Goal: Entertainment & Leisure: Consume media (video, audio)

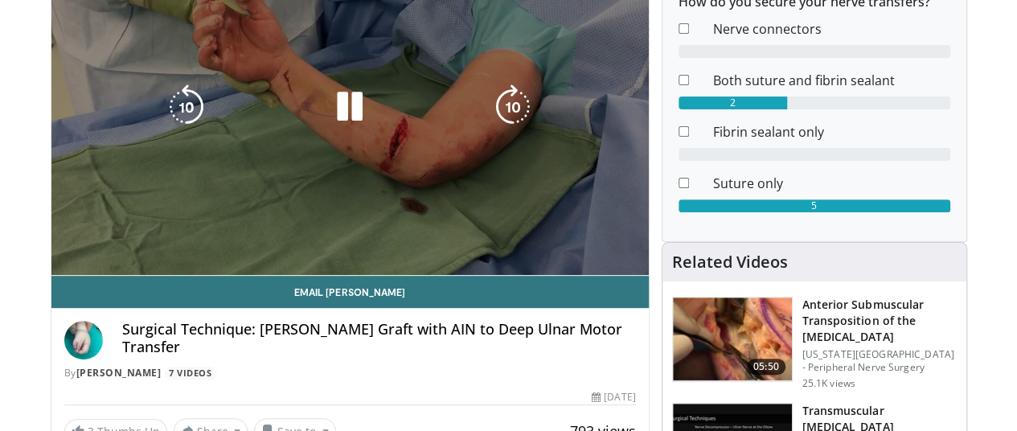
scroll to position [209, 0]
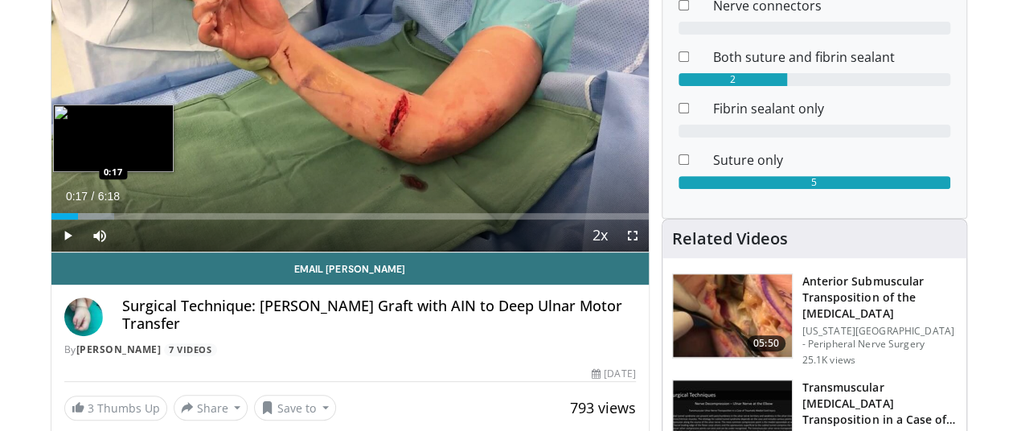
click at [51, 219] on div "Loaded : 10.53% 0:17 0:17" at bounding box center [349, 216] width 597 height 6
click at [59, 219] on div "Loaded : 13.20% 0:28 0:28" at bounding box center [349, 211] width 597 height 15
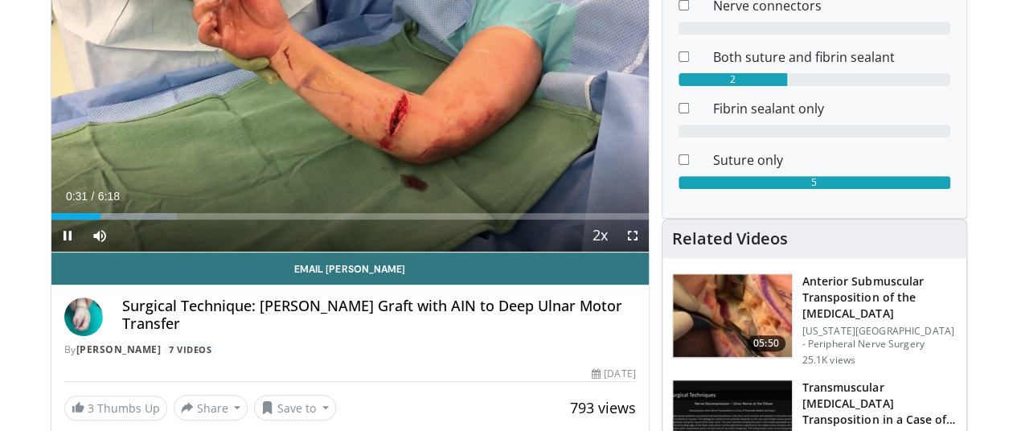
click at [90, 250] on div "Current Time 0:31 / Duration 6:18 Pause Skip Backward Skip Forward Mute 0% Load…" at bounding box center [349, 235] width 597 height 32
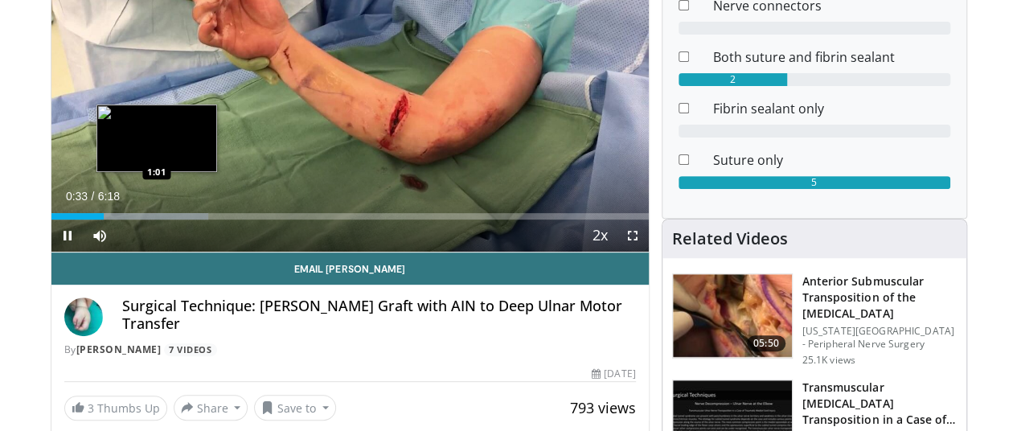
click at [115, 219] on div "Progress Bar" at bounding box center [131, 216] width 153 height 6
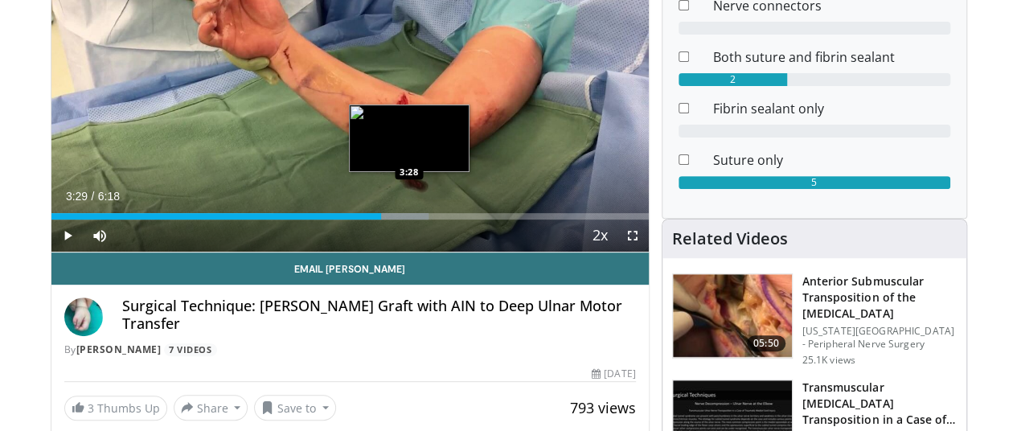
click at [370, 219] on div "Loaded : 63.25% 2:54 3:28" at bounding box center [349, 211] width 597 height 15
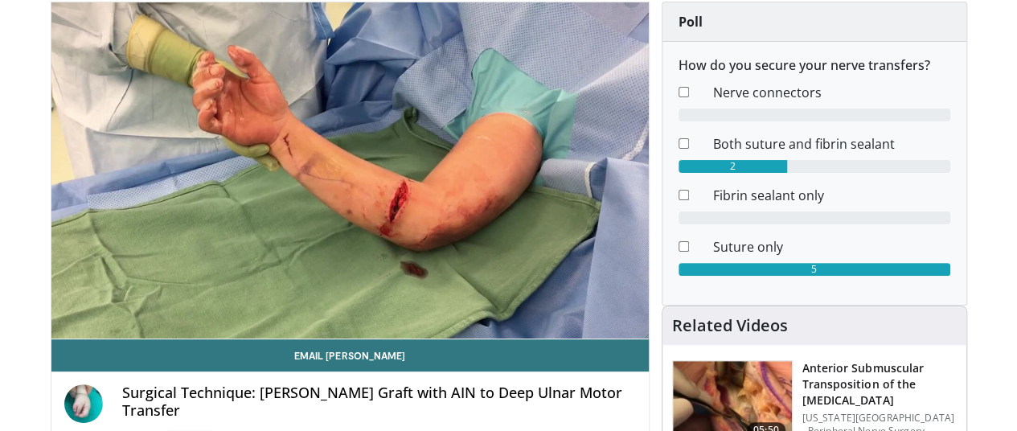
scroll to position [0, 2]
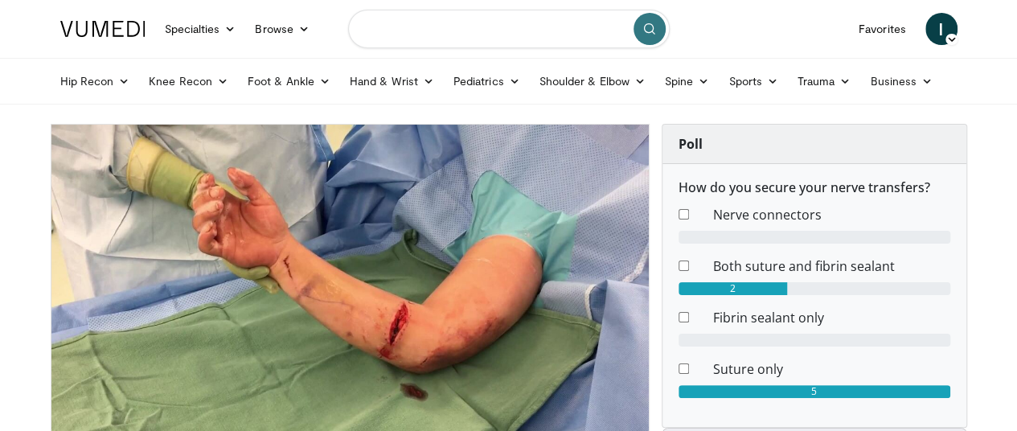
click at [400, 27] on input "Search topics, interventions" at bounding box center [509, 29] width 322 height 39
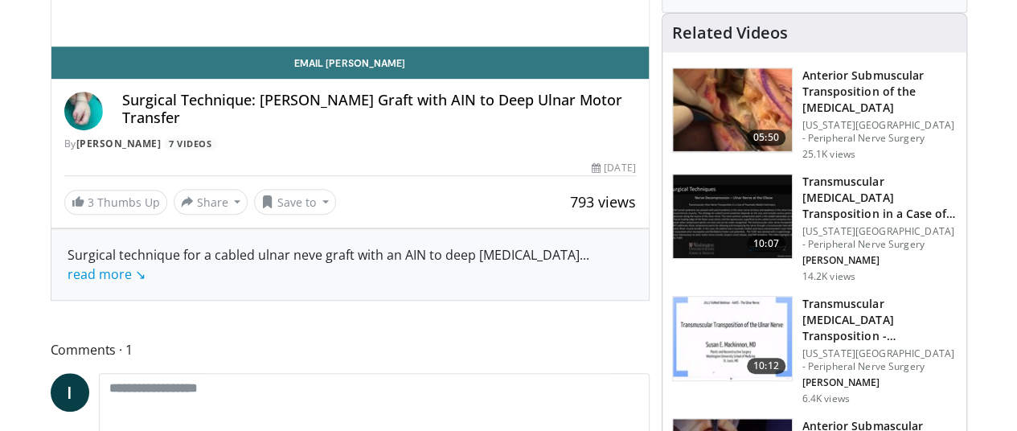
scroll to position [64, 0]
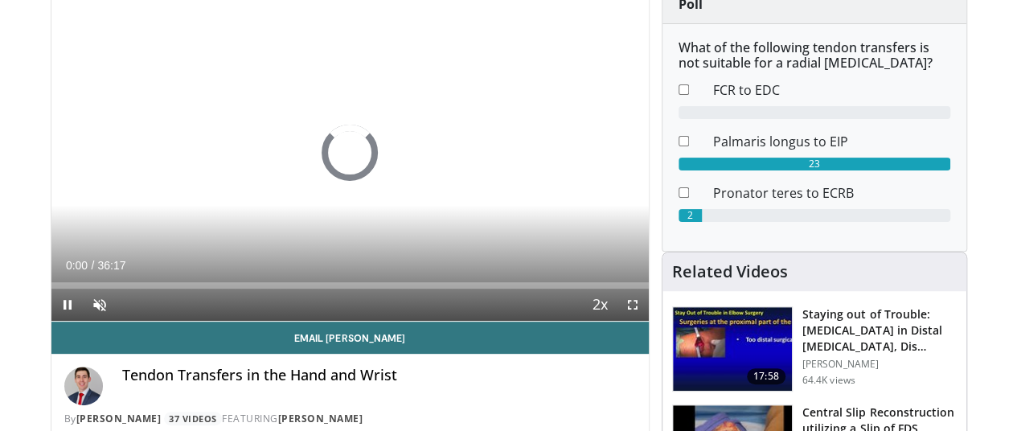
scroll to position [145, 2]
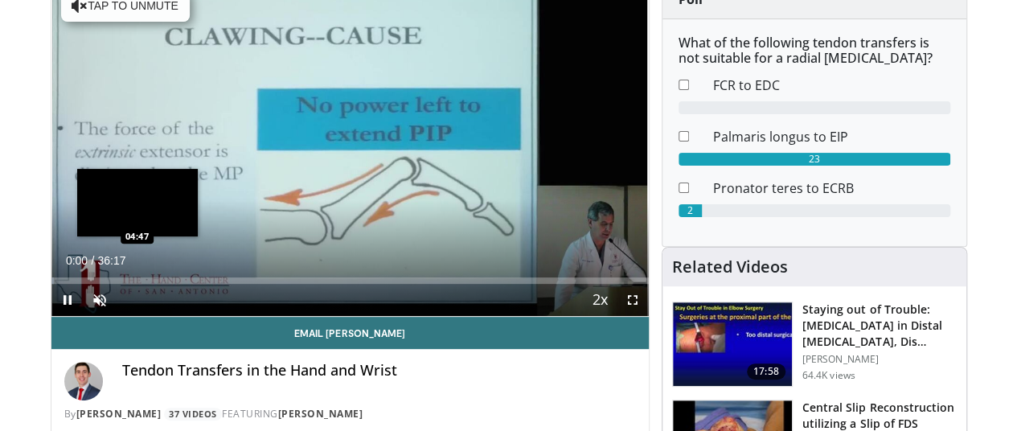
click at [93, 284] on div "Loaded : 0.46% 00:00 04:47" at bounding box center [349, 276] width 597 height 15
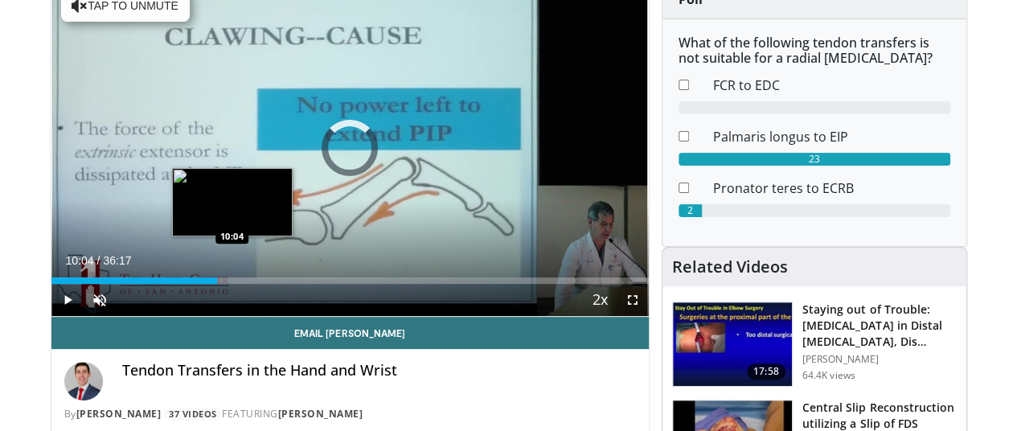
click at [189, 284] on div "Loaded : 15.17% 10:04 10:04" at bounding box center [349, 280] width 597 height 6
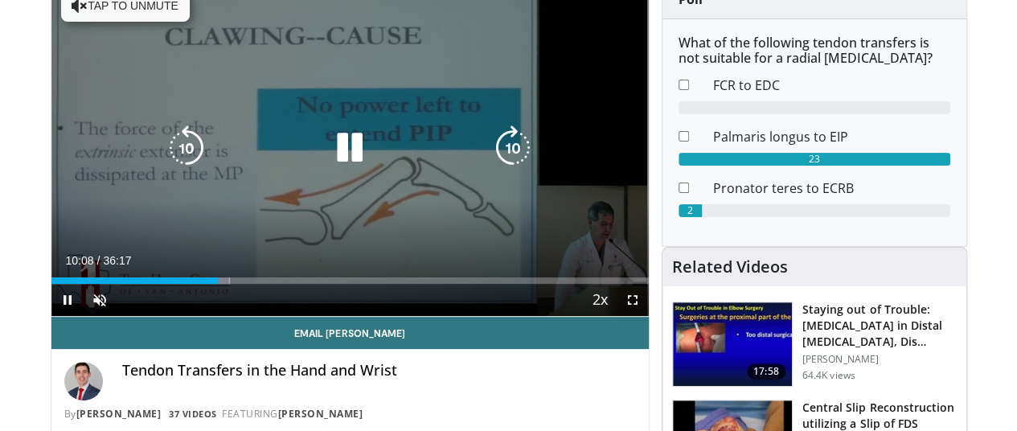
scroll to position [63, 2]
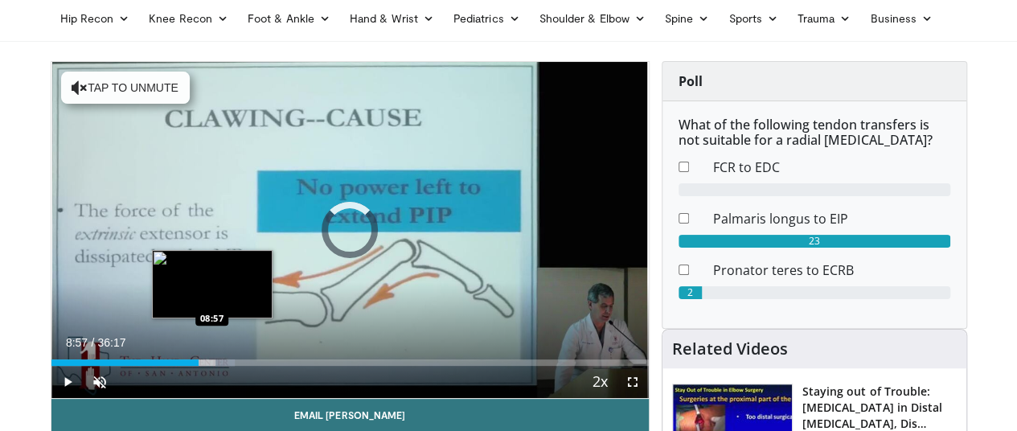
click at [169, 366] on div "Loaded : 30.80% 08:57 08:57" at bounding box center [349, 362] width 597 height 6
click at [161, 366] on div "Loaded : 27.79% 08:30 08:33" at bounding box center [349, 362] width 597 height 6
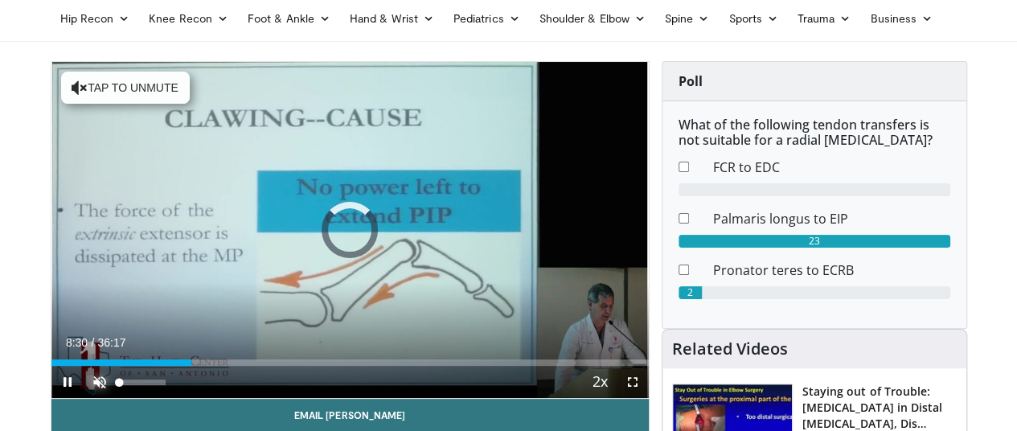
click at [84, 398] on span "Video Player" at bounding box center [100, 382] width 32 height 32
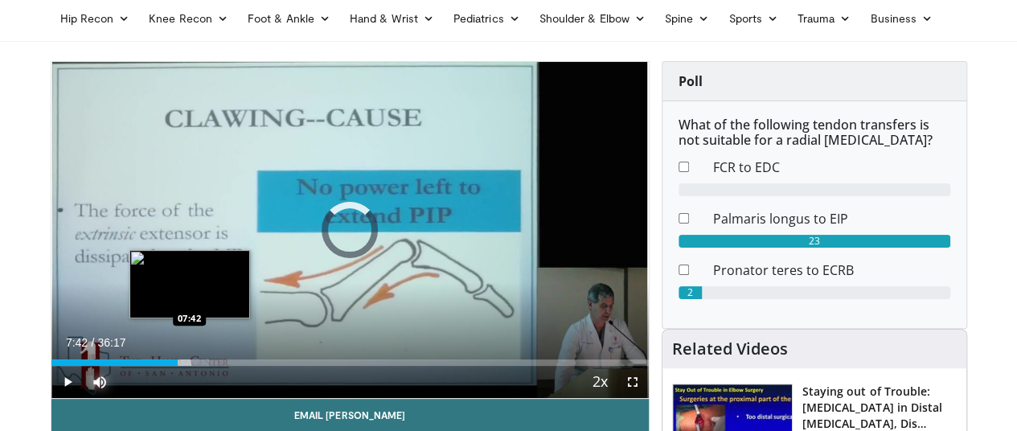
click at [146, 366] on div "Loaded : 26.42% 08:34 07:42" at bounding box center [349, 358] width 597 height 15
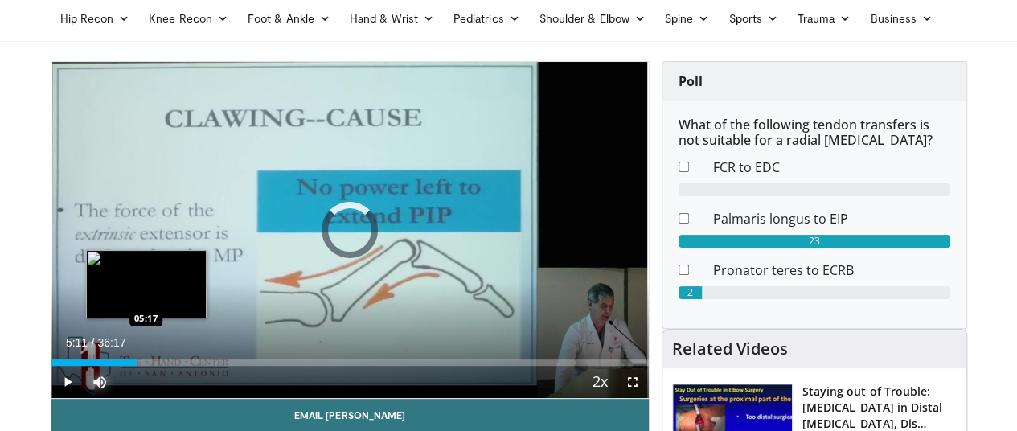
click at [101, 366] on div "Loaded : 0.00% 05:11 05:17" at bounding box center [349, 362] width 597 height 6
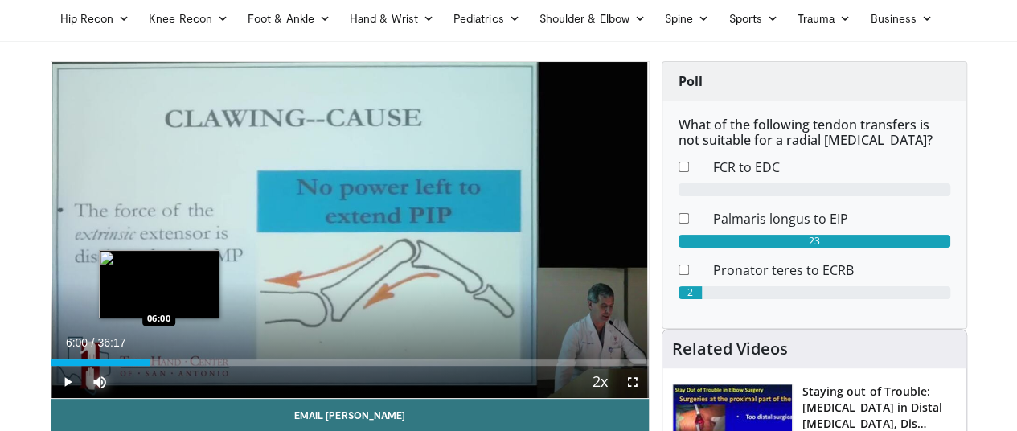
click at [116, 366] on div "Loaded : 16.55% 06:00 06:00" at bounding box center [349, 362] width 597 height 6
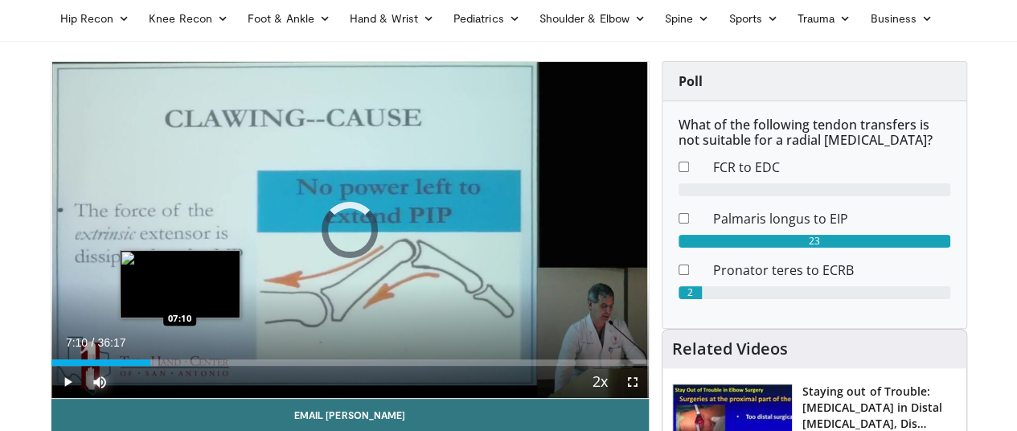
click at [137, 366] on div "Loaded : 17.93% 06:02 07:10" at bounding box center [349, 362] width 597 height 6
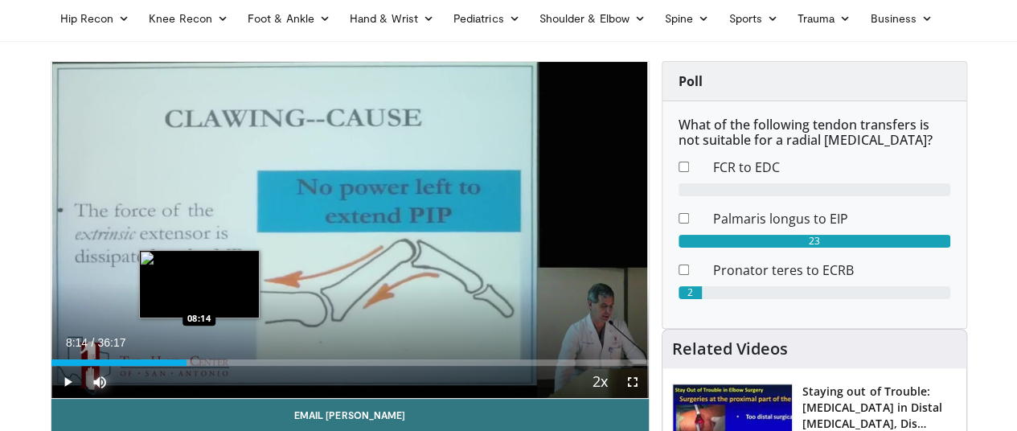
click at [156, 366] on div "Loaded : 23.23% 07:23 08:14" at bounding box center [349, 358] width 597 height 15
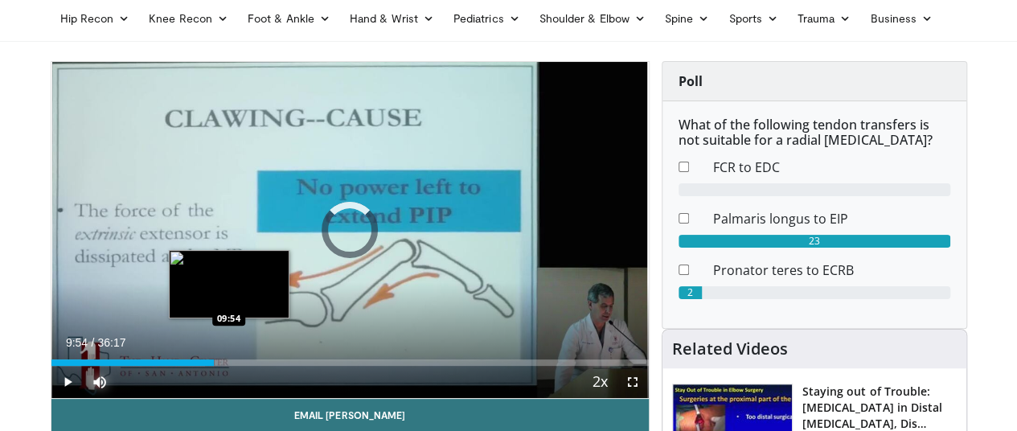
click at [186, 366] on div "Loaded : 25.75% 08:20 09:54" at bounding box center [349, 362] width 597 height 6
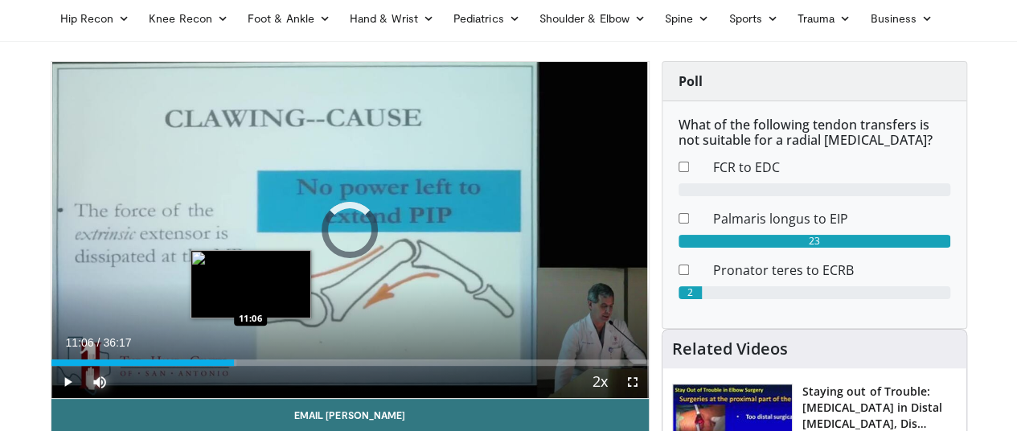
click at [207, 366] on div "Loaded : 30.98% 10:13 11:06" at bounding box center [349, 362] width 597 height 6
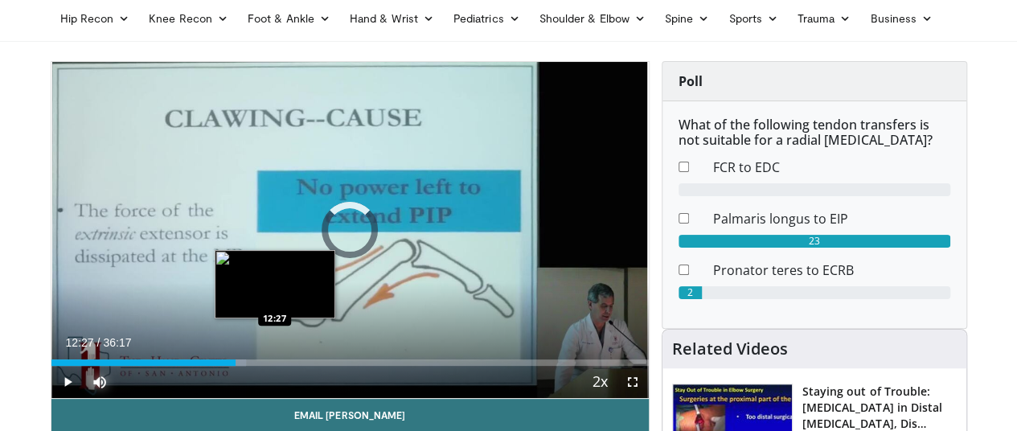
click at [232, 366] on div "Loaded : 32.64% 12:27 12:27" at bounding box center [349, 362] width 597 height 6
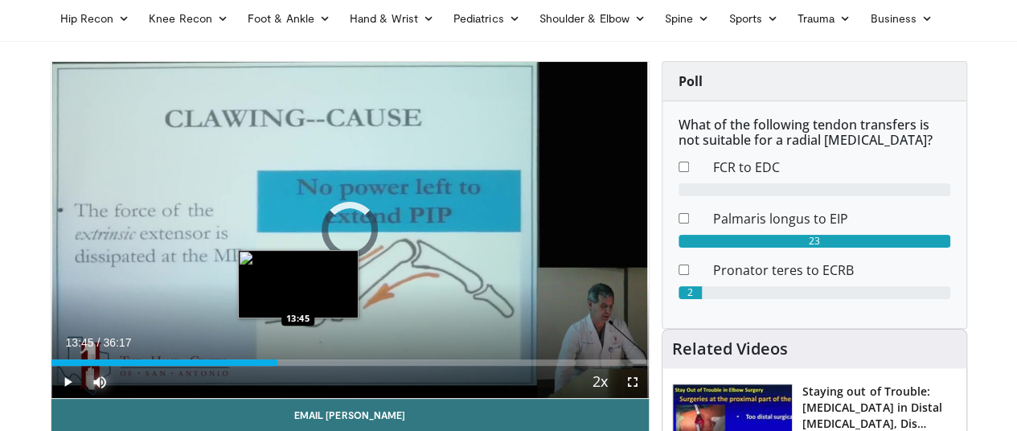
click at [255, 366] on div "Loaded : 37.24% 13:45 13:45" at bounding box center [349, 362] width 597 height 6
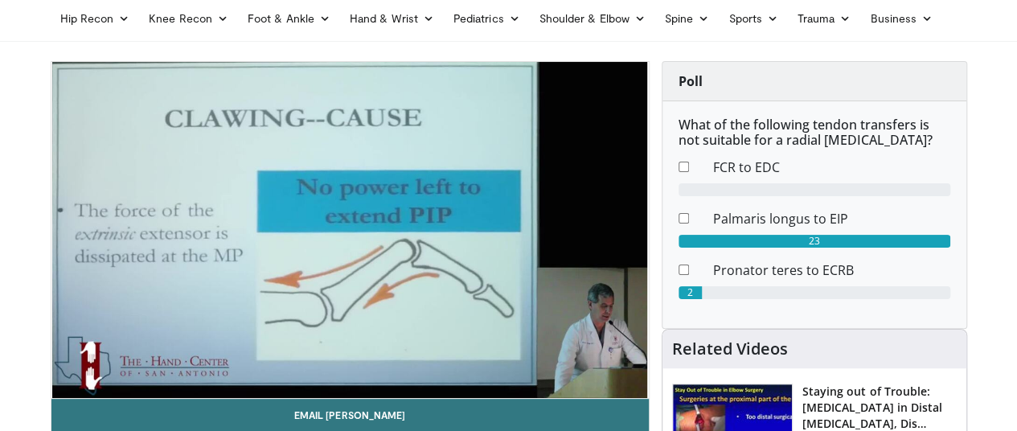
click at [279, 391] on video-js "**********" at bounding box center [349, 230] width 597 height 337
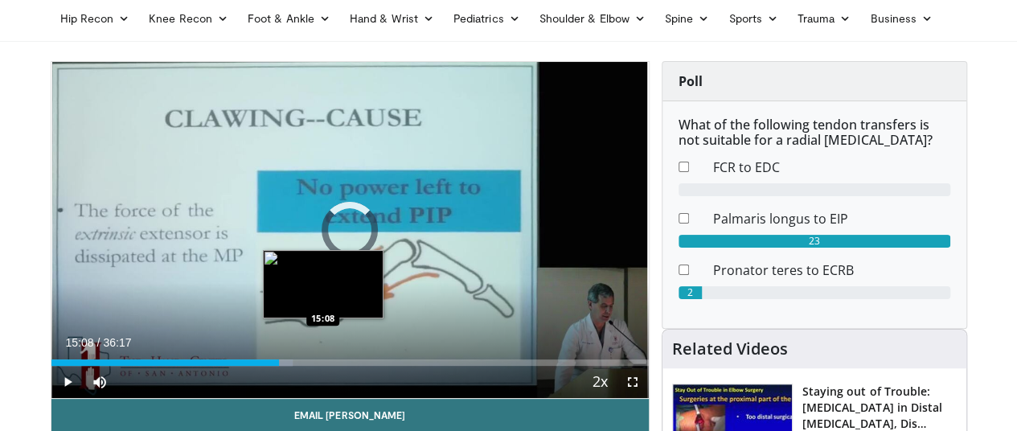
click at [280, 366] on div "Loaded : 40.46% 15:08 15:08" at bounding box center [349, 362] width 597 height 6
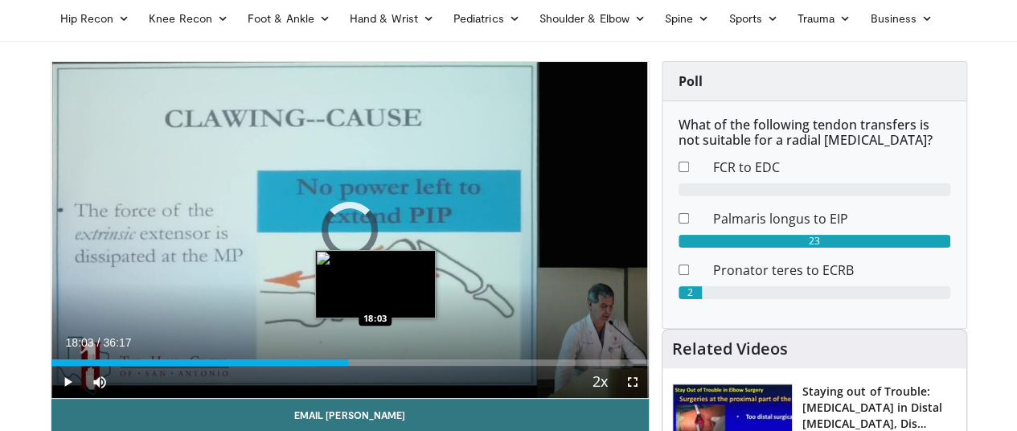
click at [332, 366] on div "Loaded : 44.59% 18:03 18:03" at bounding box center [349, 358] width 597 height 15
click at [320, 366] on div "17:22" at bounding box center [194, 362] width 286 height 6
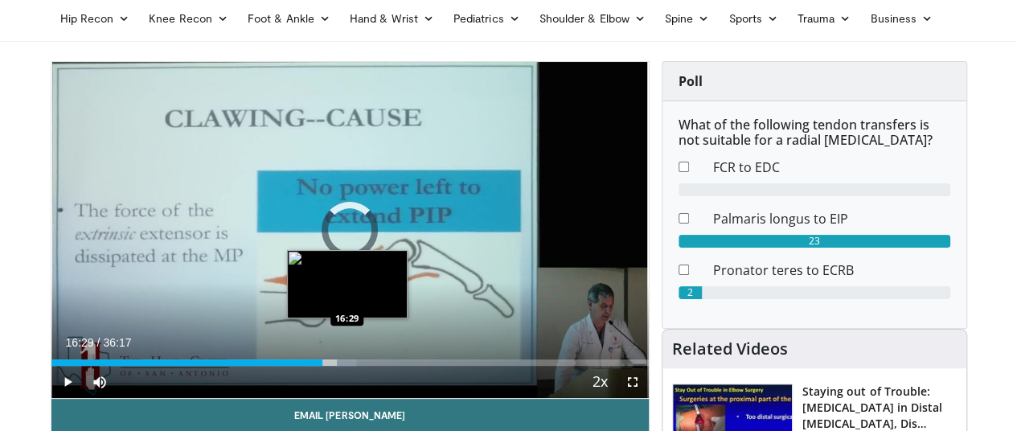
click at [304, 366] on div "16:29" at bounding box center [187, 362] width 272 height 6
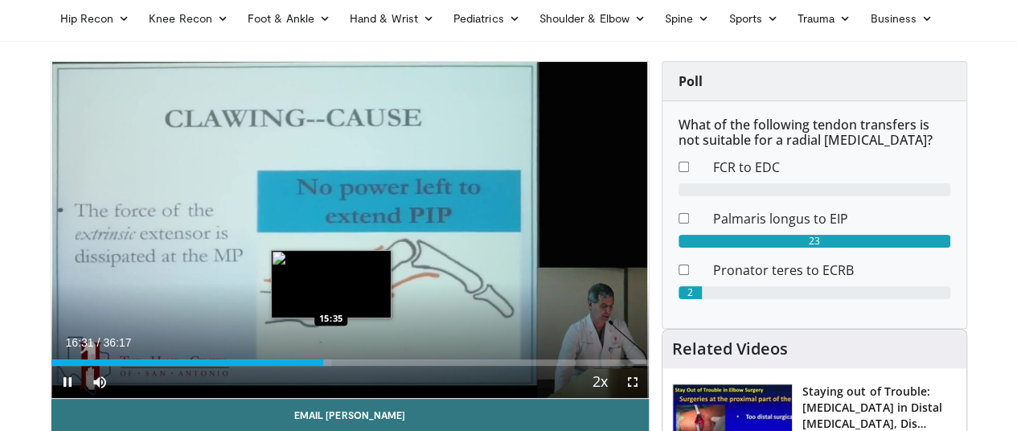
click at [288, 366] on div "16:32" at bounding box center [187, 362] width 273 height 6
click at [293, 366] on div "Loaded : 45.97% 15:38 15:54" at bounding box center [349, 362] width 597 height 6
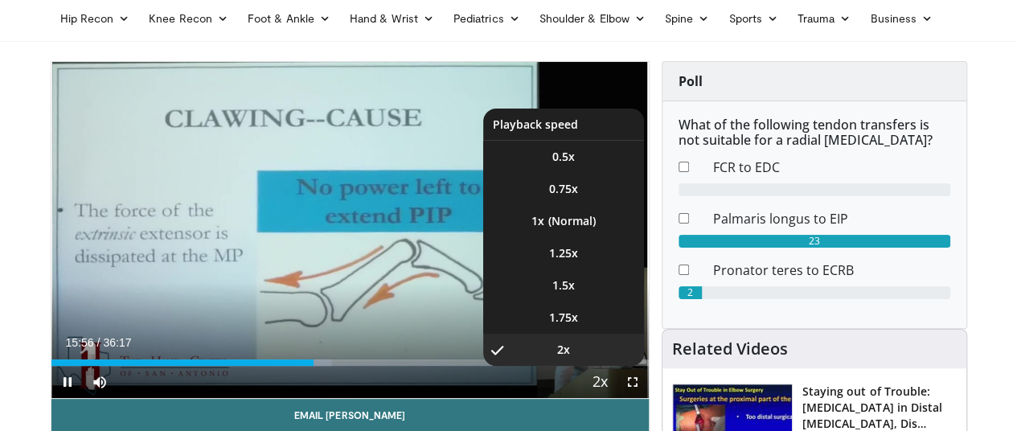
click at [609, 399] on span "Video Player" at bounding box center [600, 383] width 23 height 32
drag, startPoint x: 609, startPoint y: 412, endPoint x: 558, endPoint y: 321, distance: 104.7
click at [558, 302] on li "1.5x" at bounding box center [563, 285] width 161 height 32
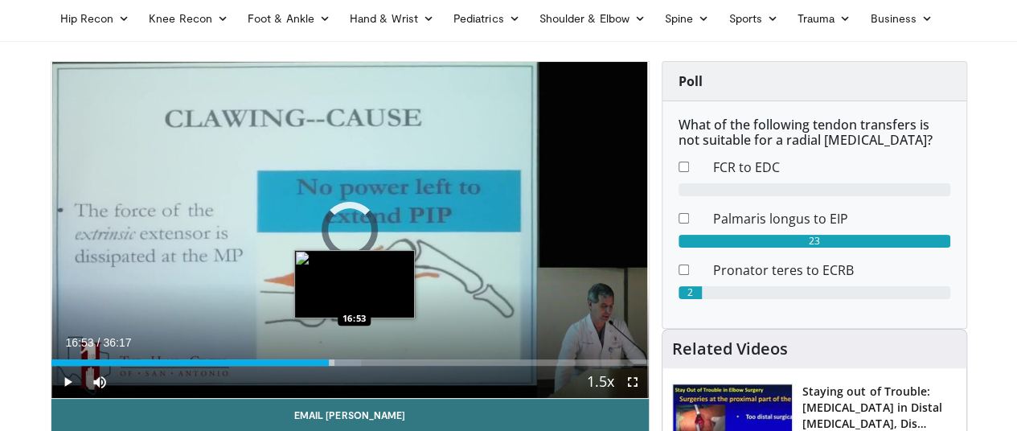
click at [311, 366] on div "17:49" at bounding box center [190, 362] width 278 height 6
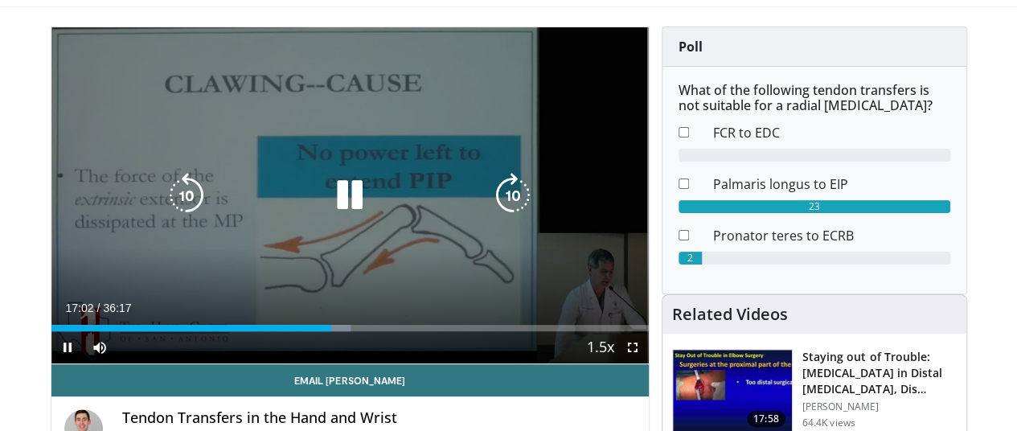
scroll to position [84, 2]
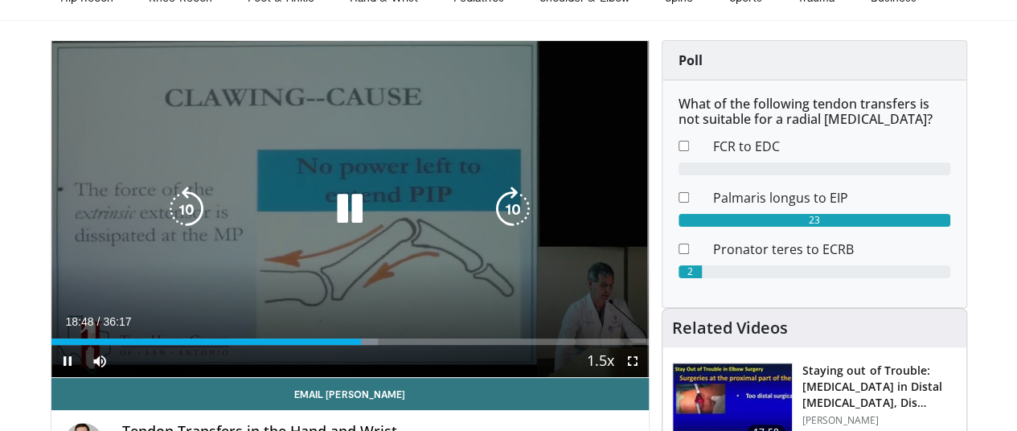
click at [375, 247] on div "10 seconds Tap to unmute" at bounding box center [349, 209] width 597 height 336
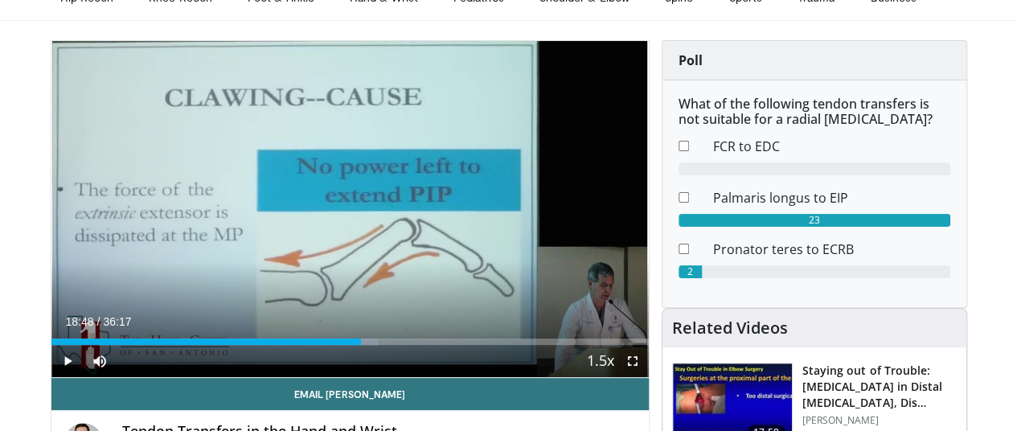
click at [314, 124] on div "10 seconds Tap to unmute" at bounding box center [349, 209] width 597 height 336
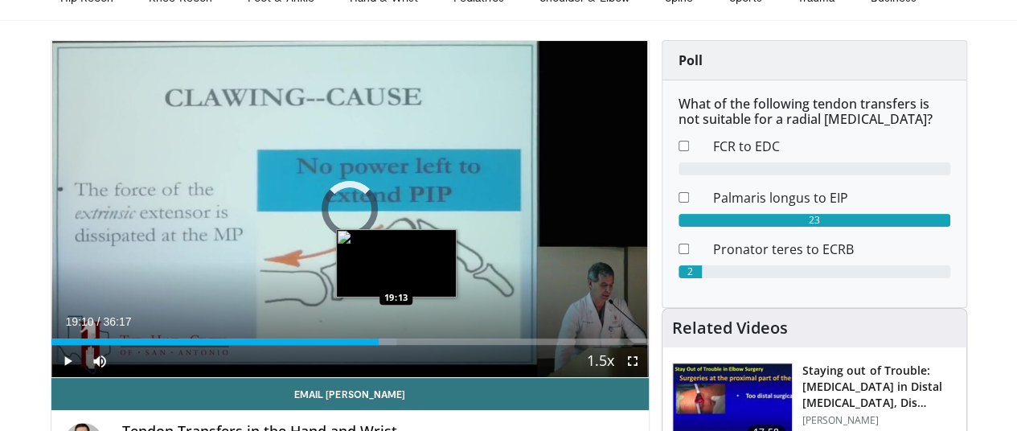
click at [352, 345] on div "19:10" at bounding box center [214, 341] width 327 height 6
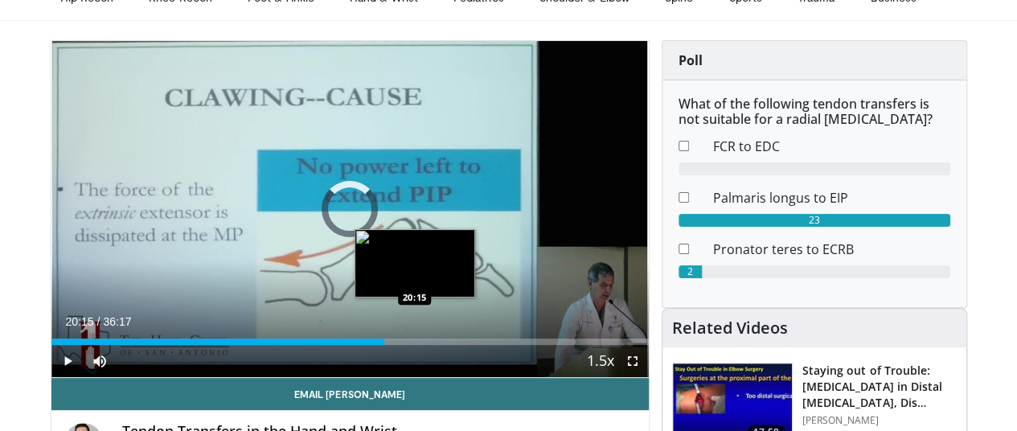
click at [371, 345] on div "20:15" at bounding box center [218, 341] width 334 height 6
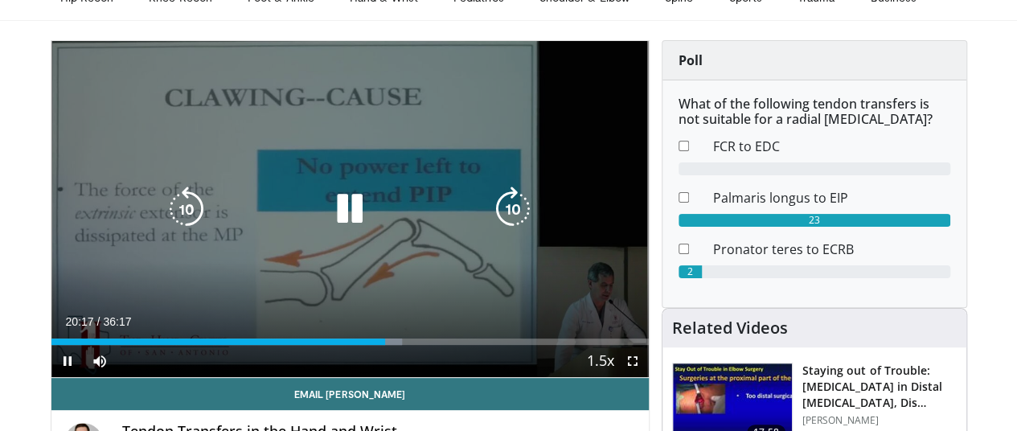
click at [378, 284] on div "10 seconds Tap to unmute" at bounding box center [349, 209] width 597 height 336
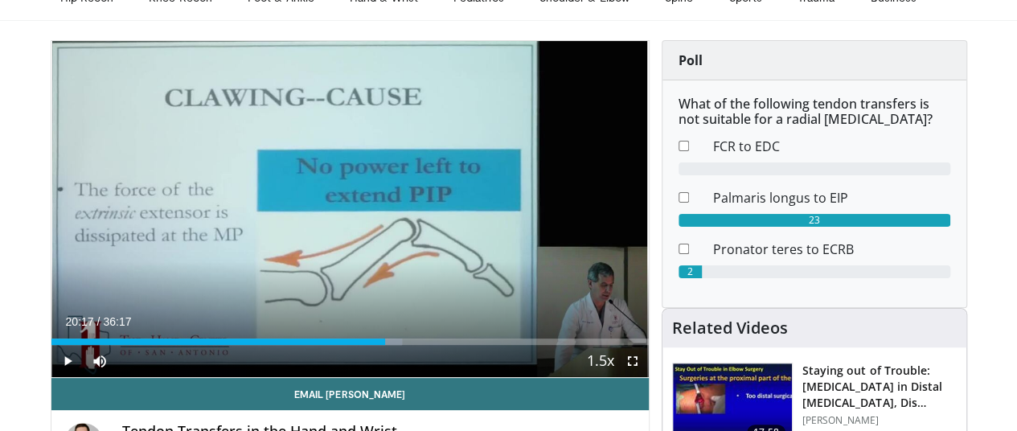
click at [378, 284] on div "10 seconds Tap to unmute" at bounding box center [349, 209] width 597 height 336
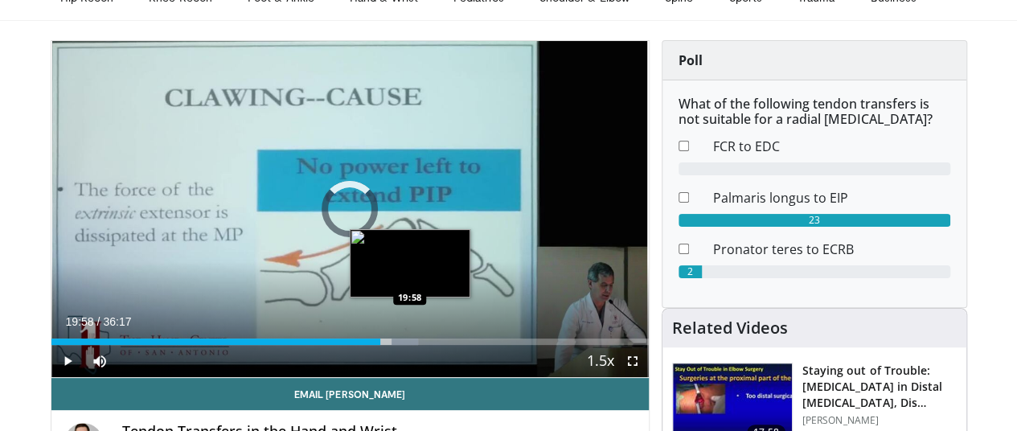
click at [367, 345] on div "Loaded : 61.50% 19:58 19:58" at bounding box center [349, 337] width 597 height 15
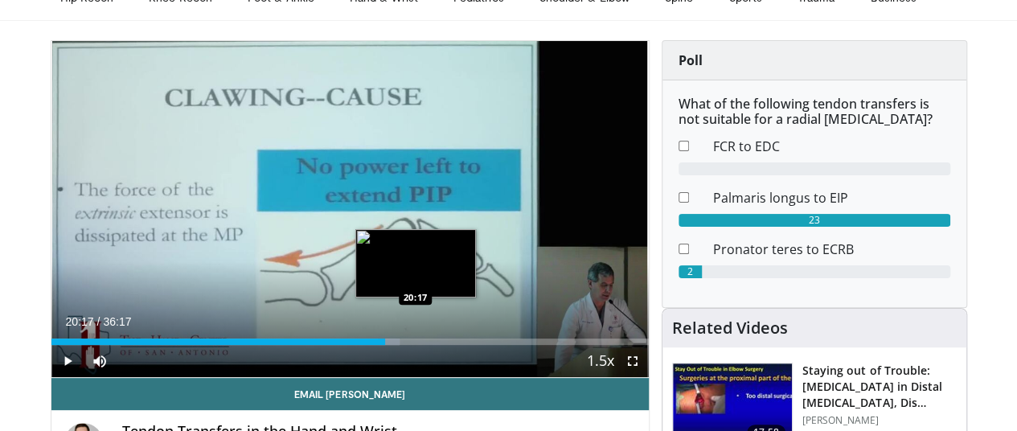
click at [378, 345] on div "Progress Bar" at bounding box center [389, 341] width 22 height 6
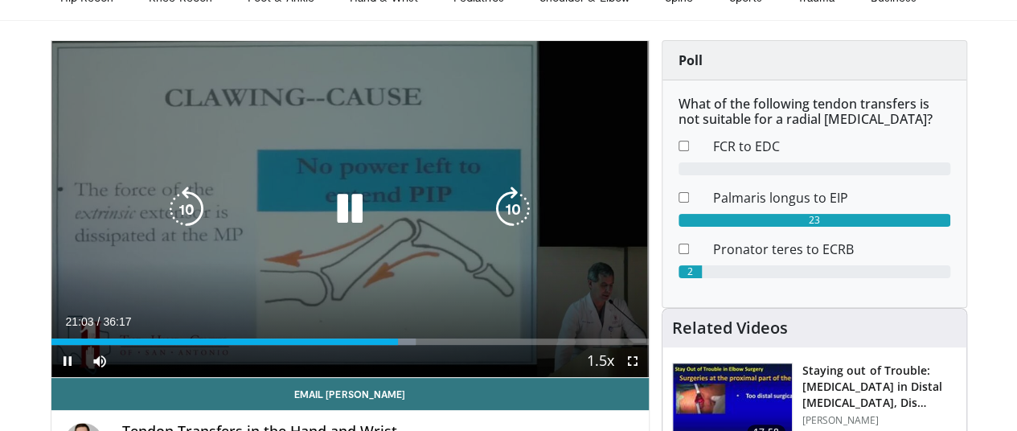
click at [337, 226] on icon "Video Player" at bounding box center [349, 209] width 45 height 45
click at [330, 219] on icon "Video Player" at bounding box center [349, 209] width 45 height 45
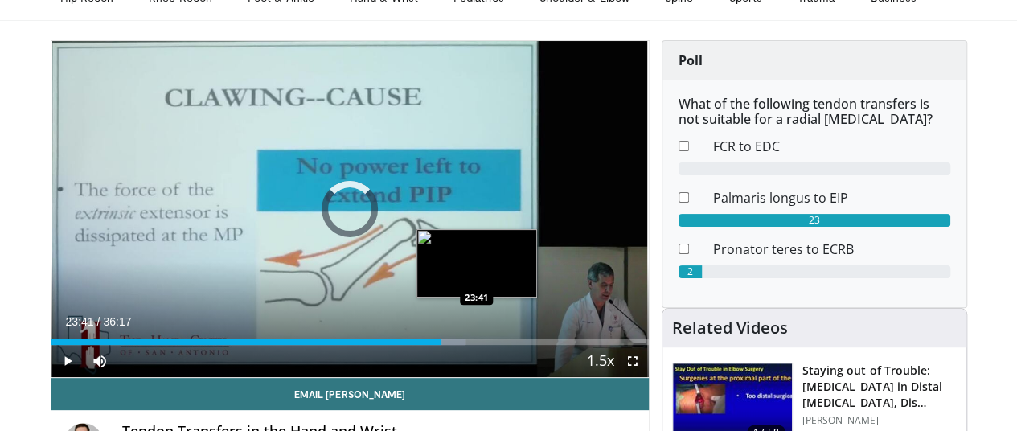
click at [433, 345] on div "23:41" at bounding box center [246, 341] width 390 height 6
click at [444, 345] on div "Loaded : 71.72% 24:16 24:16" at bounding box center [349, 337] width 597 height 15
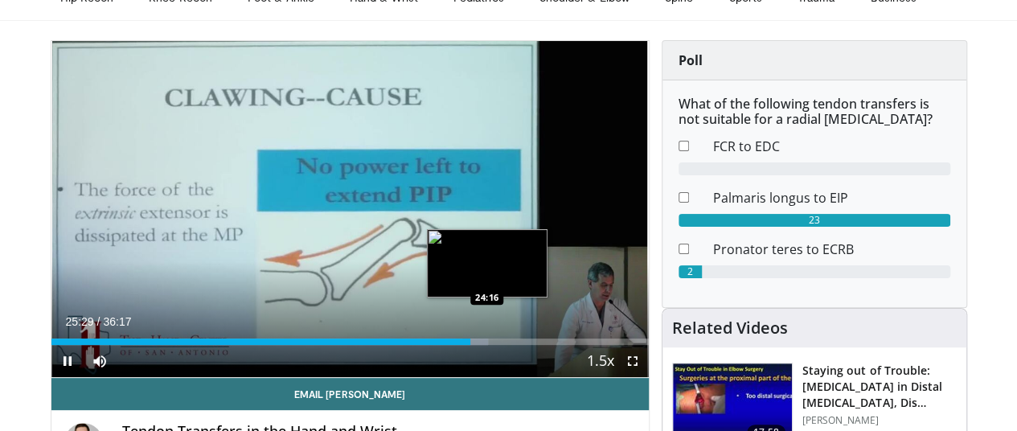
click at [444, 345] on div "Loaded : 73.10% 25:29 24:16" at bounding box center [349, 337] width 597 height 15
click at [456, 345] on div "Loaded : 69.88% 24:57 24:57" at bounding box center [349, 337] width 597 height 15
click at [445, 345] on div "24:22" at bounding box center [251, 341] width 401 height 6
click at [452, 345] on div "Progress Bar" at bounding box center [461, 341] width 19 height 6
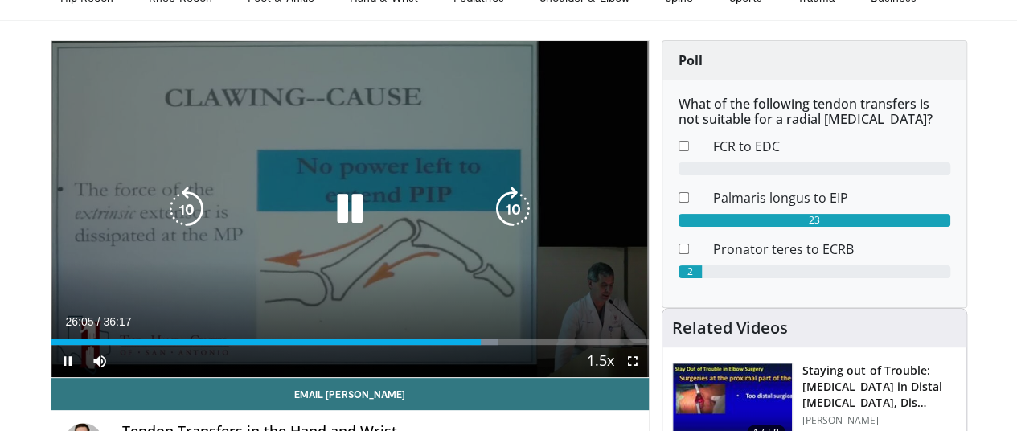
click at [338, 215] on icon "Video Player" at bounding box center [349, 209] width 45 height 45
click at [333, 221] on icon "Video Player" at bounding box center [349, 209] width 45 height 45
click at [341, 213] on icon "Video Player" at bounding box center [349, 209] width 45 height 45
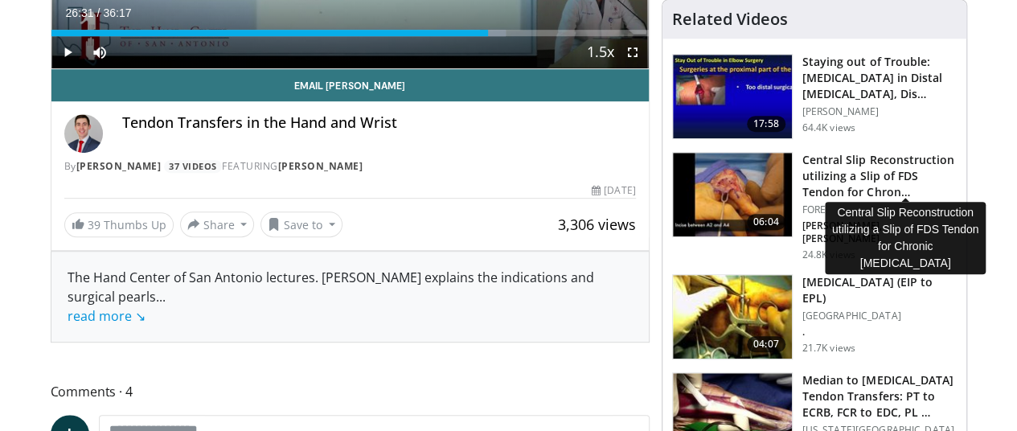
scroll to position [399, 2]
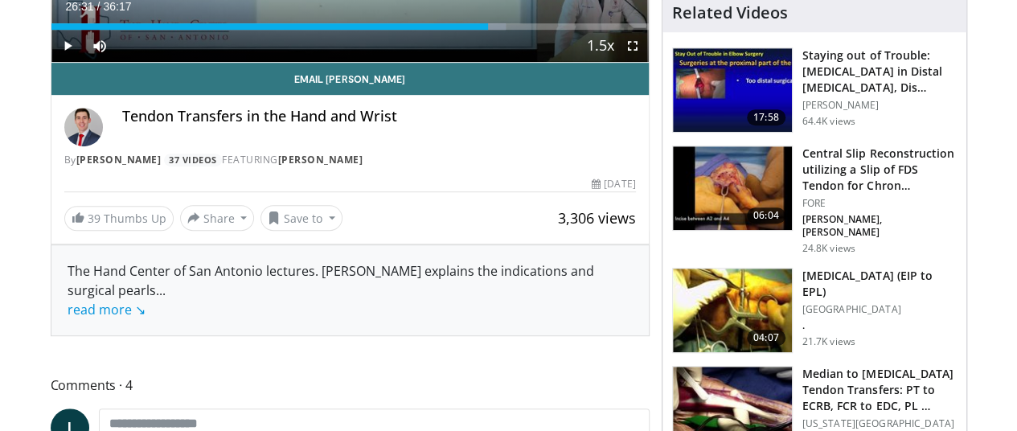
click at [764, 289] on img at bounding box center [732, 311] width 119 height 84
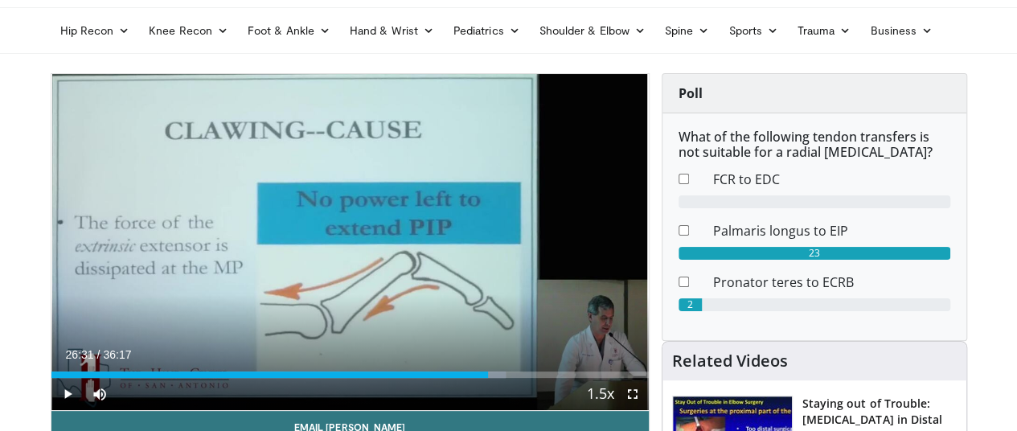
scroll to position [39, 2]
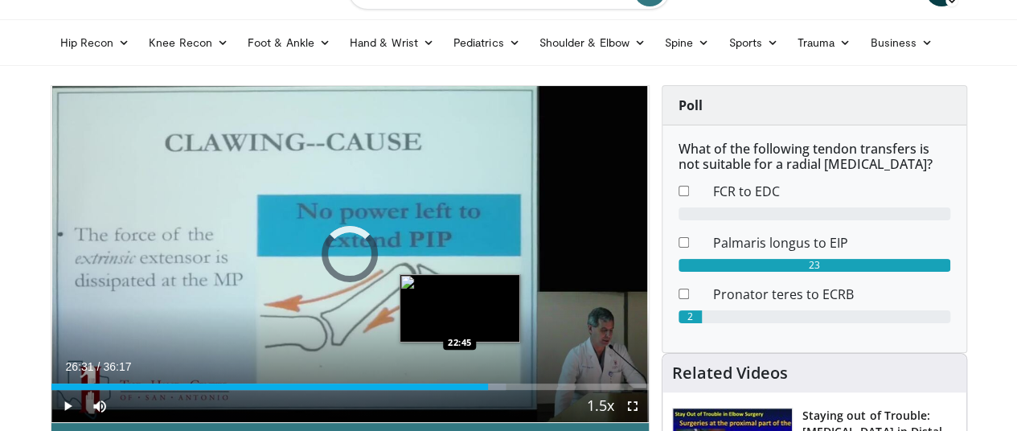
click at [416, 390] on div "26:31" at bounding box center [269, 387] width 437 height 6
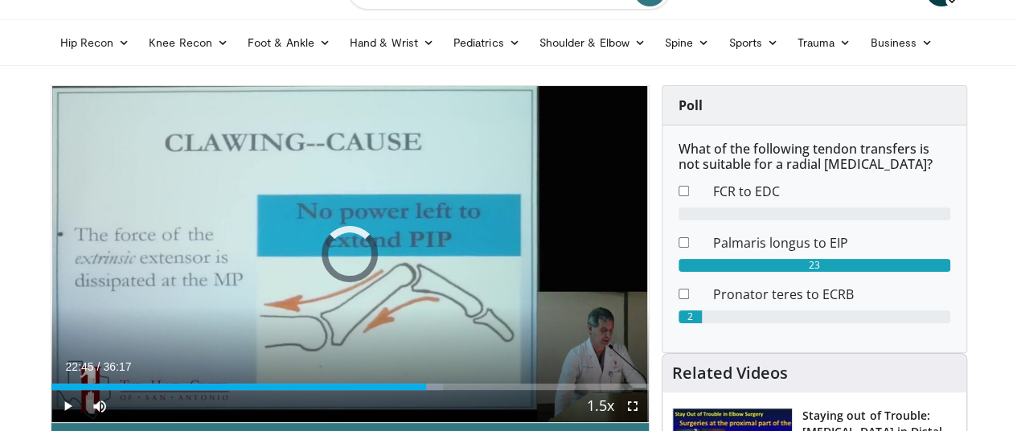
click at [400, 390] on div "22:45" at bounding box center [238, 387] width 375 height 6
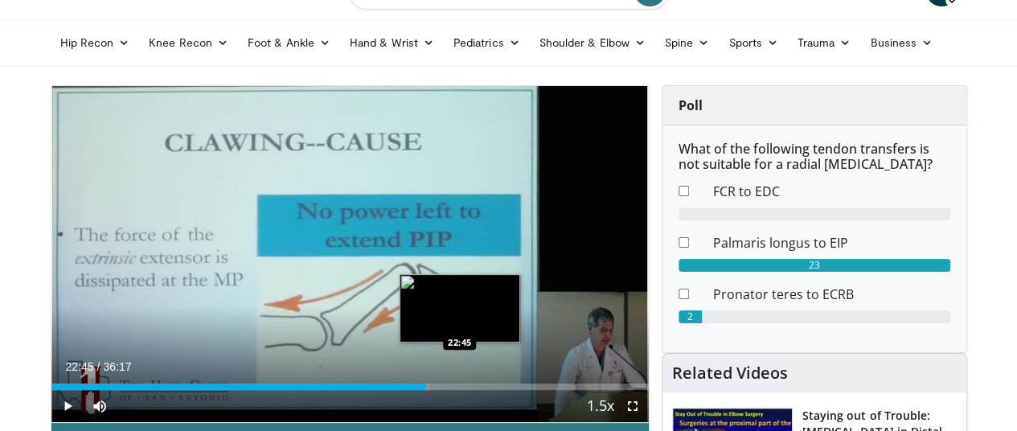
click at [416, 390] on div "Loaded : 63.33% 22:45 22:45" at bounding box center [349, 382] width 597 height 15
click at [427, 390] on div "Loaded : 65.60% 22:45 23:20" at bounding box center [349, 382] width 597 height 15
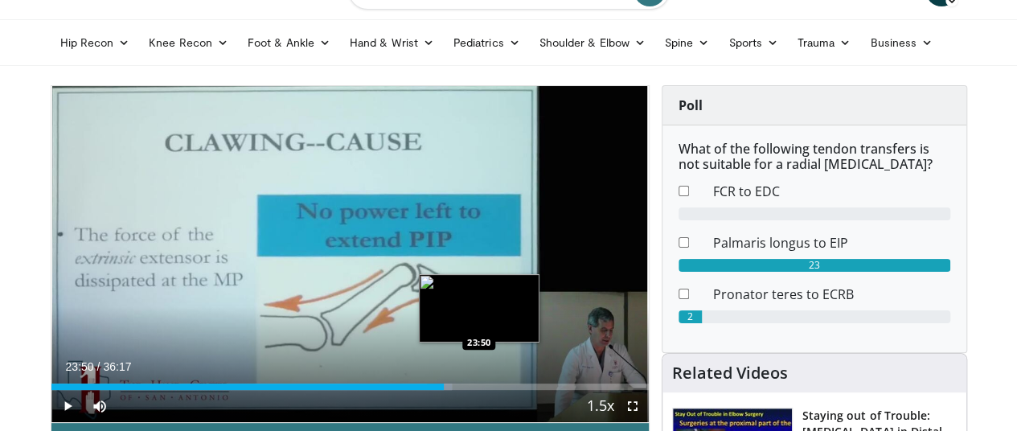
click at [436, 390] on div "Loaded : 67.12% 23:50 23:50" at bounding box center [349, 382] width 597 height 15
click at [448, 390] on div "Loaded : 68.50% 24:30 24:30" at bounding box center [349, 382] width 597 height 15
click at [441, 390] on div "Loaded : 70.34% 24:06 24:06" at bounding box center [349, 382] width 597 height 15
